Goal: Transaction & Acquisition: Purchase product/service

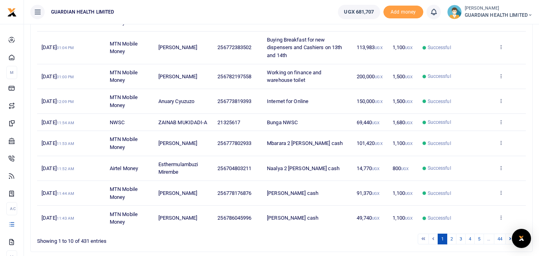
scroll to position [189, 0]
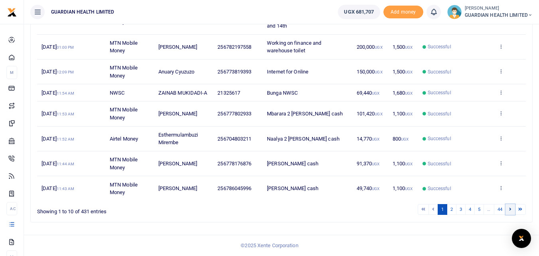
click at [510, 211] on icon at bounding box center [510, 209] width 2 height 4
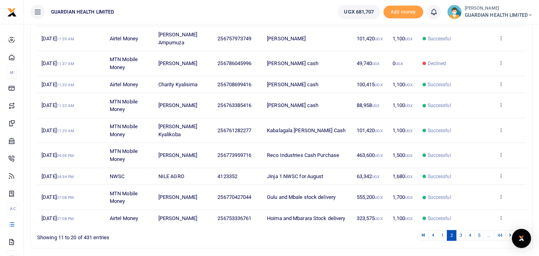
scroll to position [166, 0]
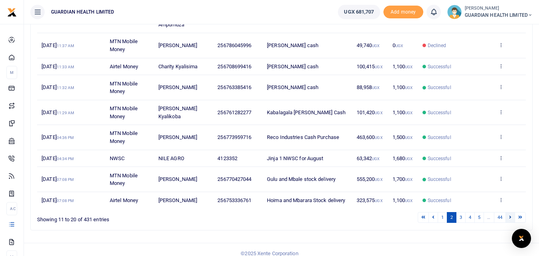
click at [508, 212] on link at bounding box center [510, 217] width 10 height 11
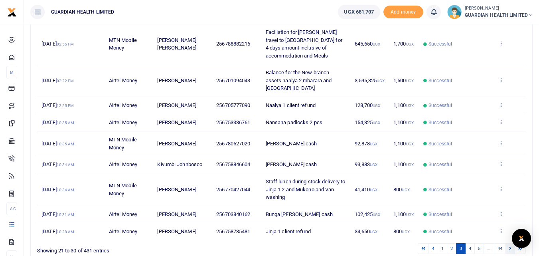
click at [507, 243] on link at bounding box center [510, 248] width 10 height 11
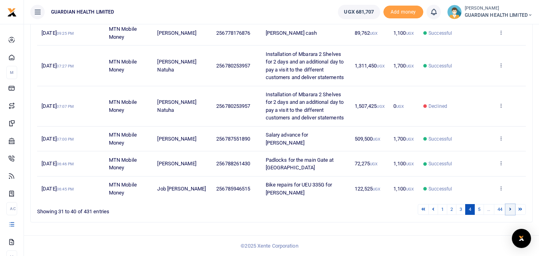
scroll to position [243, 0]
click at [430, 211] on link at bounding box center [433, 209] width 10 height 11
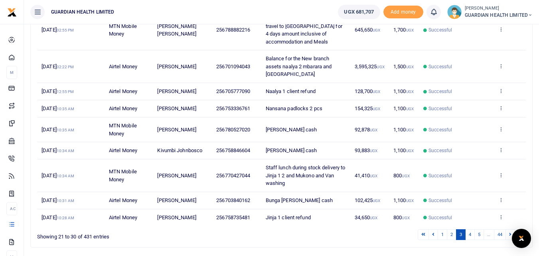
scroll to position [189, 0]
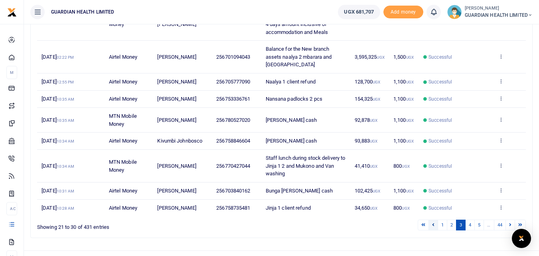
click at [432, 222] on icon at bounding box center [433, 224] width 2 height 4
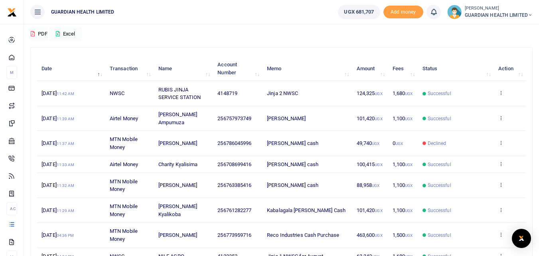
scroll to position [166, 0]
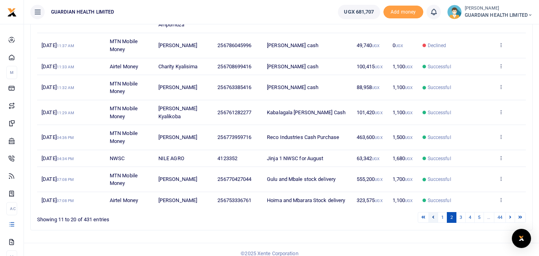
click at [430, 213] on link at bounding box center [433, 217] width 10 height 11
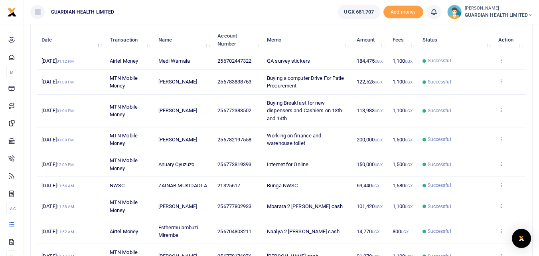
scroll to position [189, 0]
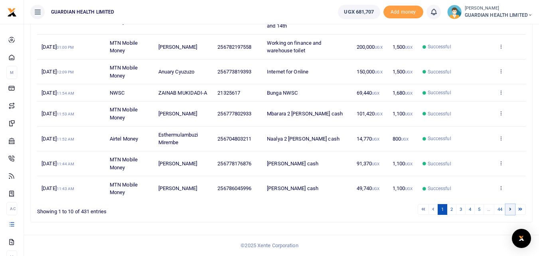
click at [509, 211] on icon at bounding box center [510, 209] width 2 height 4
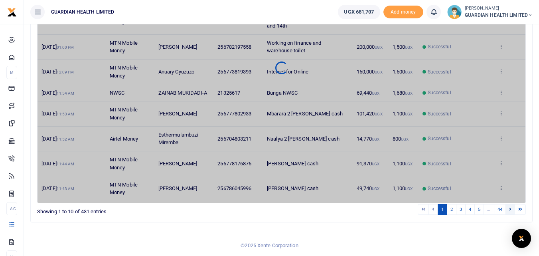
scroll to position [166, 0]
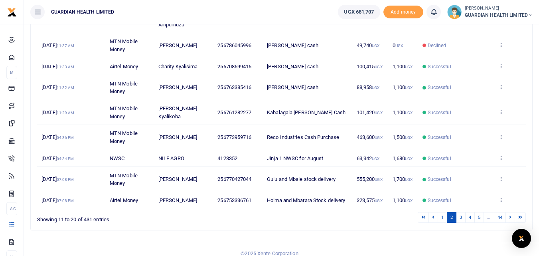
click at [509, 215] on icon at bounding box center [510, 217] width 2 height 4
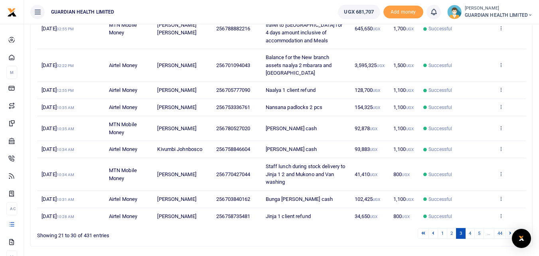
scroll to position [189, 0]
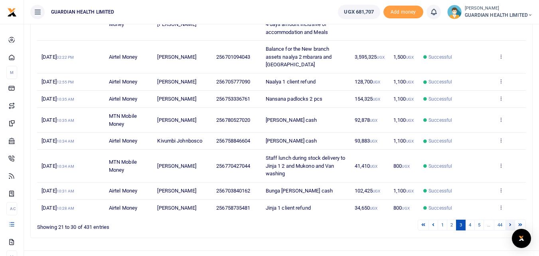
click at [512, 219] on link at bounding box center [510, 224] width 10 height 11
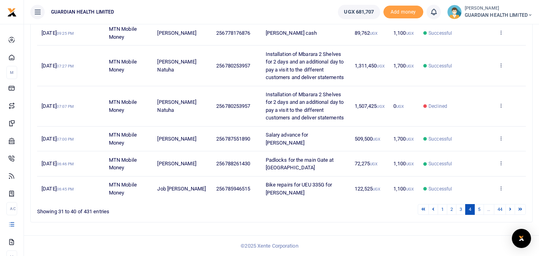
scroll to position [243, 0]
click at [512, 211] on link at bounding box center [510, 209] width 10 height 11
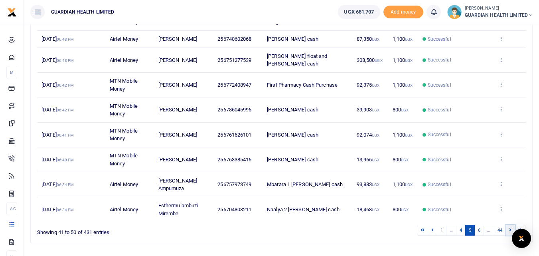
scroll to position [174, 0]
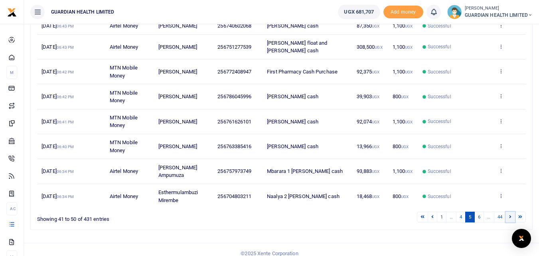
click at [511, 214] on icon at bounding box center [510, 216] width 2 height 4
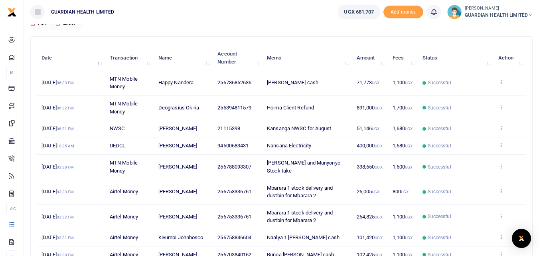
scroll to position [166, 0]
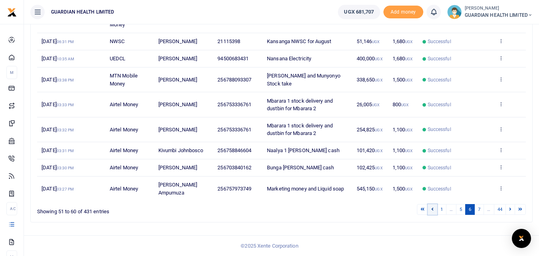
click at [432, 210] on icon at bounding box center [432, 209] width 2 height 4
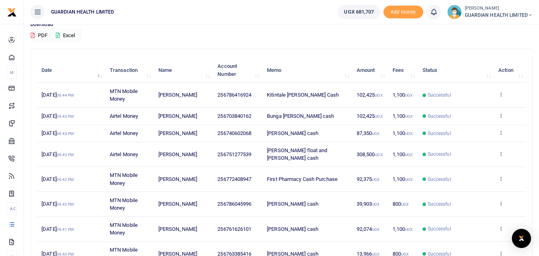
scroll to position [86, 0]
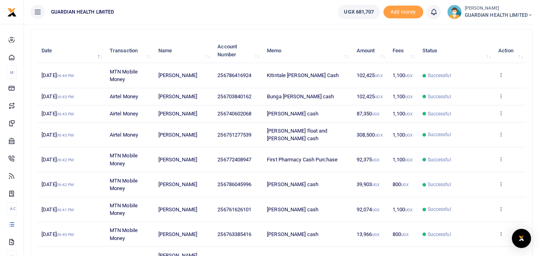
click at [501, 110] on icon at bounding box center [500, 113] width 5 height 6
click at [476, 125] on link "View details" at bounding box center [471, 126] width 63 height 11
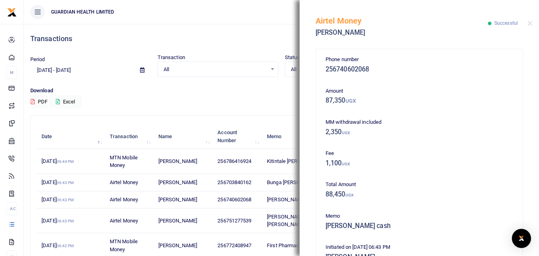
scroll to position [40, 0]
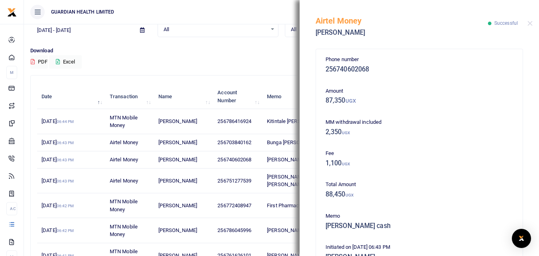
click at [526, 22] on div "Airtel Money Frank Ntale Successful" at bounding box center [419, 22] width 239 height 44
click at [528, 23] on button "Close" at bounding box center [529, 23] width 5 height 5
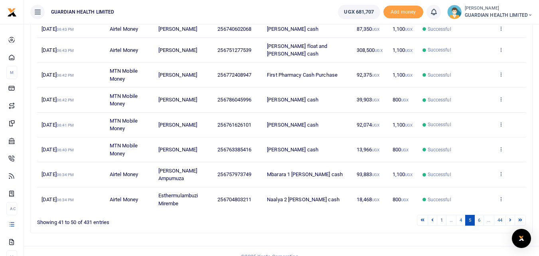
scroll to position [174, 0]
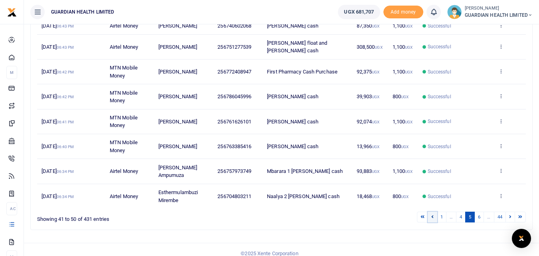
click at [433, 214] on icon at bounding box center [432, 216] width 2 height 4
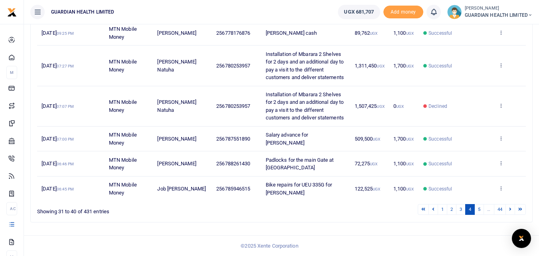
scroll to position [239, 0]
click at [433, 211] on icon at bounding box center [433, 209] width 2 height 4
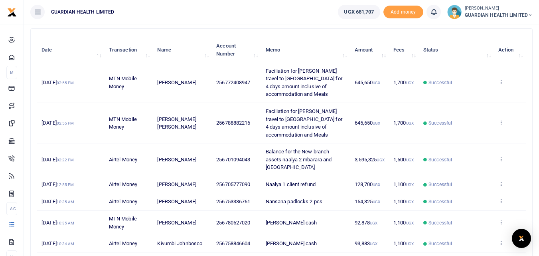
scroll to position [189, 0]
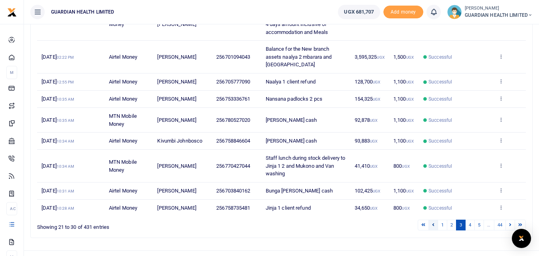
click at [432, 222] on icon at bounding box center [433, 224] width 2 height 4
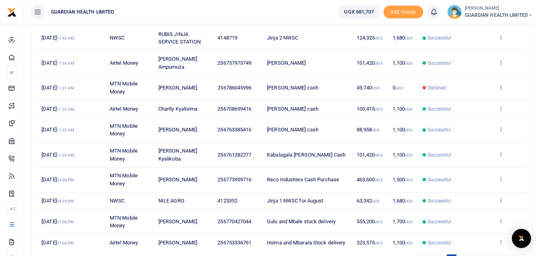
scroll to position [166, 0]
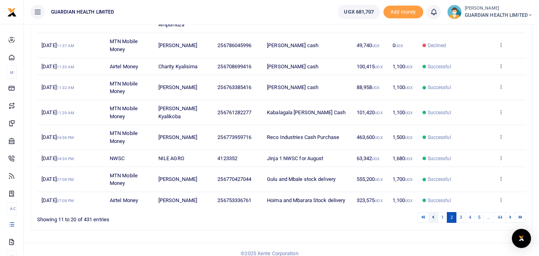
click at [431, 212] on link at bounding box center [433, 217] width 10 height 11
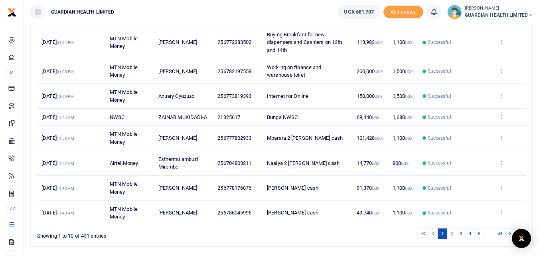
scroll to position [189, 0]
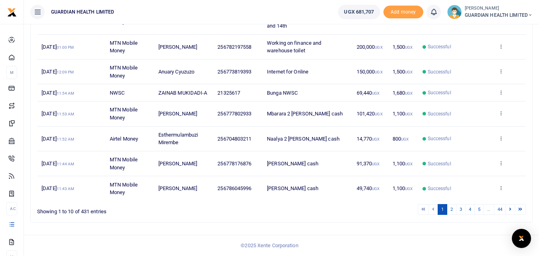
click at [431, 212] on li at bounding box center [433, 209] width 9 height 11
click at [431, 213] on li at bounding box center [433, 209] width 9 height 11
click at [511, 213] on link at bounding box center [510, 209] width 10 height 11
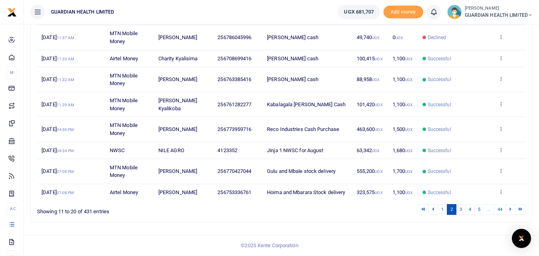
scroll to position [166, 0]
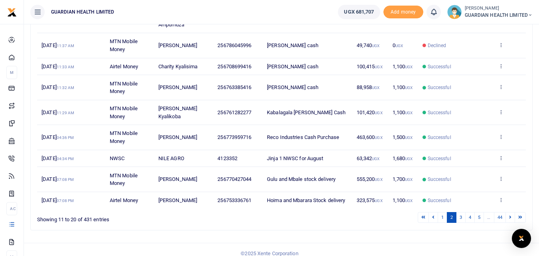
click at [511, 213] on link at bounding box center [510, 217] width 10 height 11
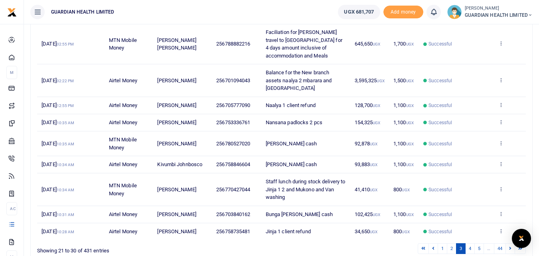
click at [511, 223] on td "View details Send again" at bounding box center [510, 231] width 32 height 17
click at [508, 243] on link at bounding box center [510, 248] width 10 height 11
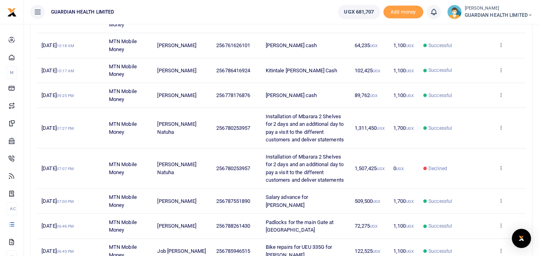
scroll to position [243, 0]
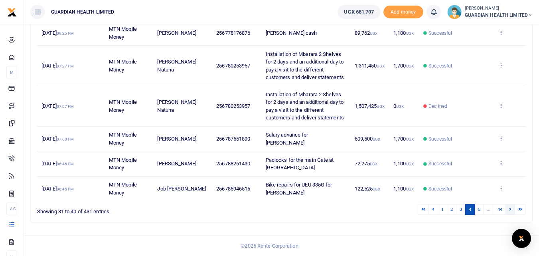
click at [510, 211] on icon at bounding box center [510, 209] width 2 height 4
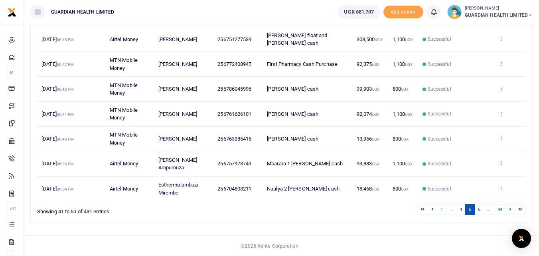
scroll to position [174, 0]
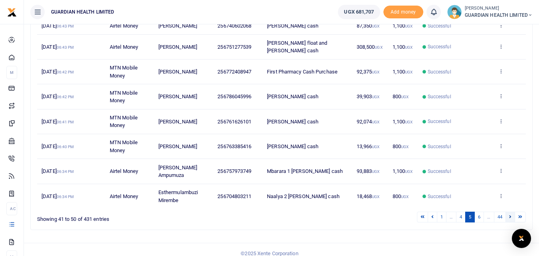
click at [508, 211] on link at bounding box center [510, 216] width 10 height 11
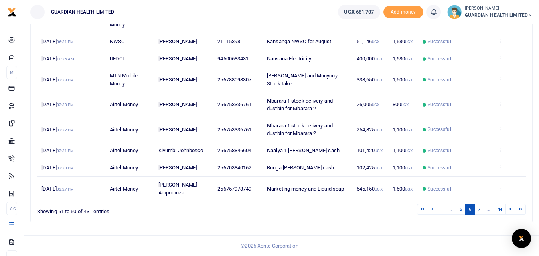
scroll to position [166, 0]
click at [508, 210] on link at bounding box center [510, 209] width 10 height 11
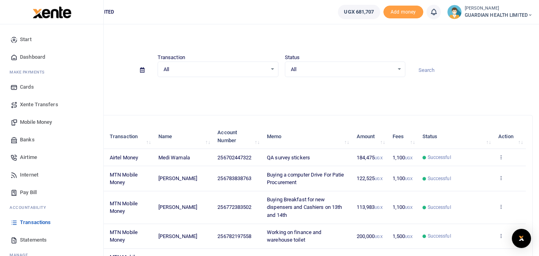
click at [44, 118] on span "Mobile Money" at bounding box center [36, 122] width 32 height 8
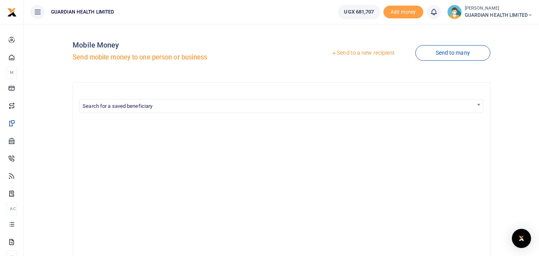
click at [359, 53] on link "Send to a new recipient" at bounding box center [363, 53] width 104 height 14
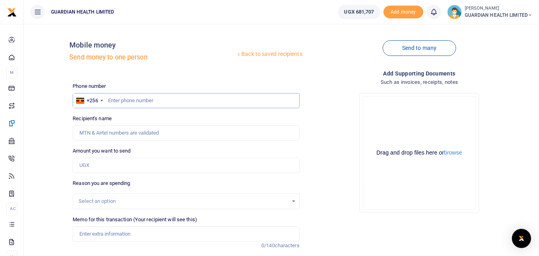
paste input "0740602068"
click at [109, 97] on input "0740602068" at bounding box center [186, 100] width 227 height 15
click at [114, 104] on input "0740602068" at bounding box center [186, 100] width 227 height 15
click at [112, 101] on input "0740602068" at bounding box center [186, 100] width 227 height 15
type input "740602068"
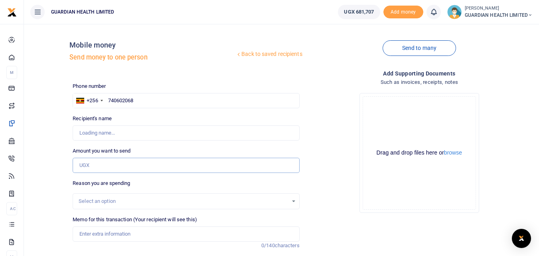
click at [118, 166] on input "Amount you want to send" at bounding box center [186, 165] width 227 height 15
type input "[PERSON_NAME]"
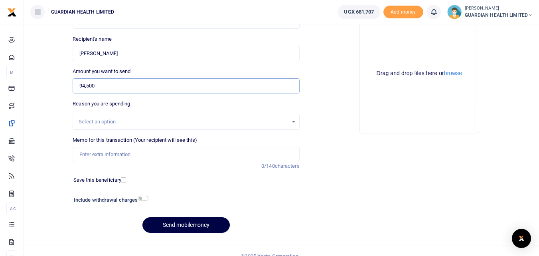
scroll to position [80, 0]
type input "94,500"
click at [151, 156] on input "Memo for this transaction (Your recipient will see this)" at bounding box center [186, 153] width 227 height 15
type input "[PERSON_NAME] cash"
click at [121, 181] on input "checkbox" at bounding box center [123, 179] width 5 height 5
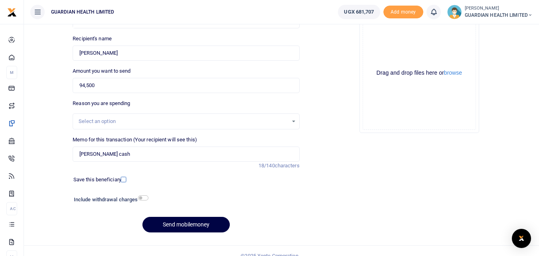
checkbox input "true"
click at [138, 197] on input "checkbox" at bounding box center [143, 197] width 10 height 5
checkbox input "true"
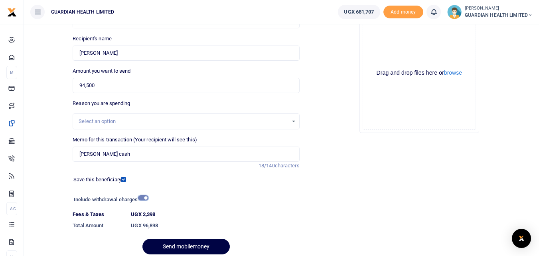
scroll to position [112, 0]
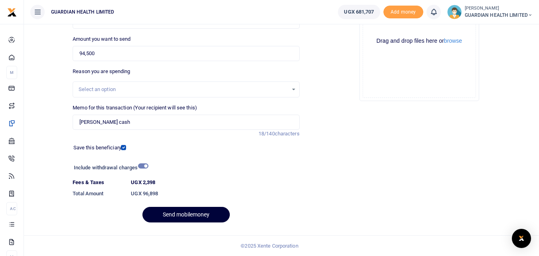
click at [185, 211] on button "Send mobilemoney" at bounding box center [185, 215] width 87 height 16
